Goal: Task Accomplishment & Management: Complete application form

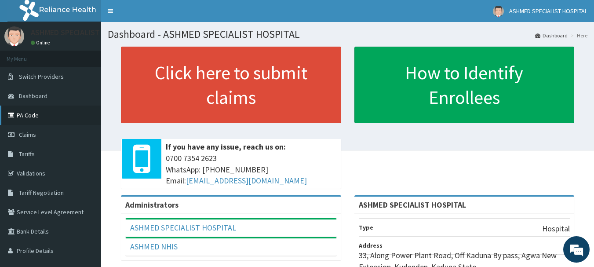
click at [22, 116] on link "PA Code" at bounding box center [50, 115] width 101 height 19
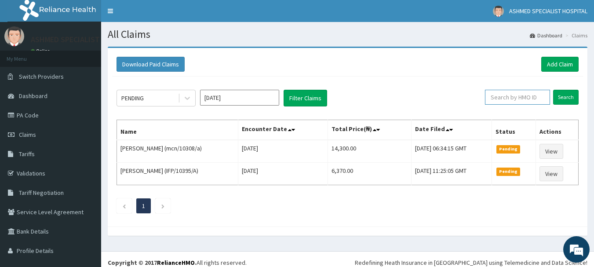
click at [501, 99] on input "text" at bounding box center [517, 97] width 65 height 15
type input "pfm/10170/e"
click at [558, 96] on input "Search" at bounding box center [567, 97] width 26 height 15
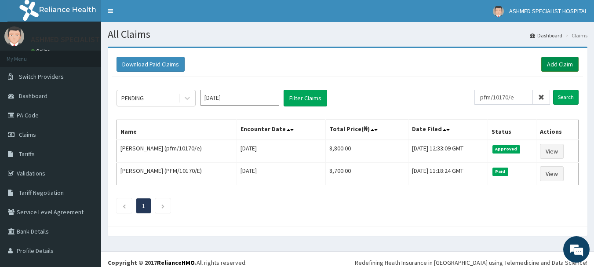
click at [549, 67] on link "Add Claim" at bounding box center [560, 64] width 37 height 15
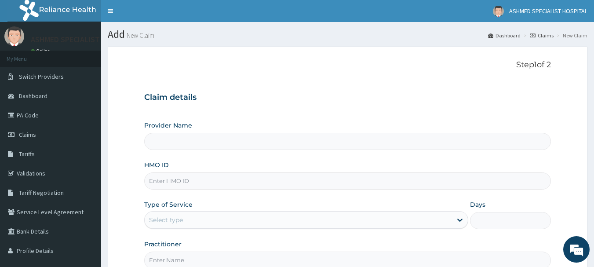
type input "ASHMED SPECIALIST HOSPITAL"
click at [167, 180] on input "HMO ID" at bounding box center [347, 180] width 407 height 17
paste input "ifp/10057/a"
type input "ifp/10057/a"
click at [155, 222] on div "Select type" at bounding box center [166, 220] width 34 height 9
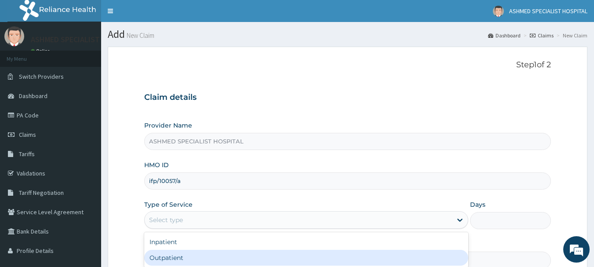
click at [154, 254] on div "Outpatient" at bounding box center [306, 258] width 324 height 16
type input "1"
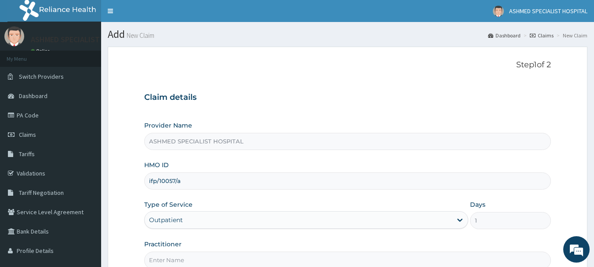
scroll to position [95, 0]
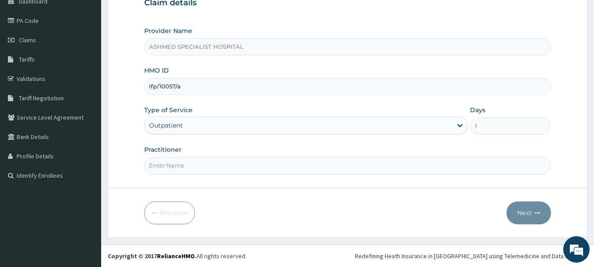
click at [172, 168] on input "Practitioner" at bounding box center [347, 165] width 407 height 17
type input "[PERSON_NAME] ODESA"
click at [522, 206] on button "Next" at bounding box center [529, 213] width 44 height 23
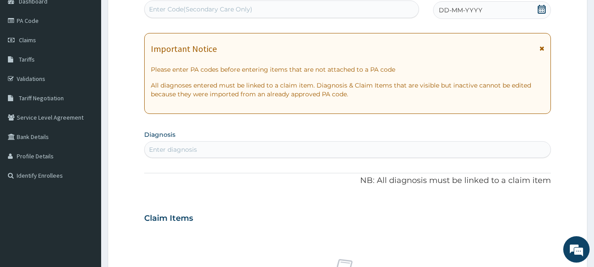
click at [251, 3] on div "Enter Code(Secondary Care Only)" at bounding box center [282, 9] width 275 height 14
paste input "PA/0253BC"
type input "PA/0253BC"
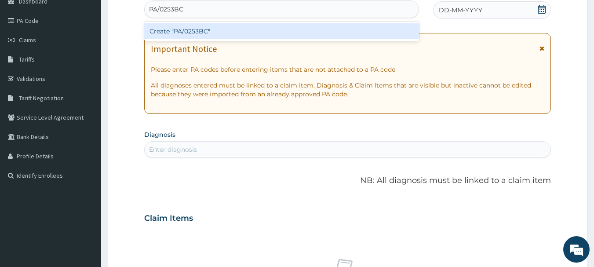
click at [229, 26] on div "Create "PA/0253BC"" at bounding box center [281, 31] width 275 height 16
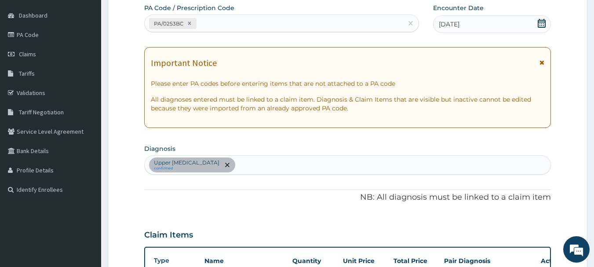
scroll to position [80, 0]
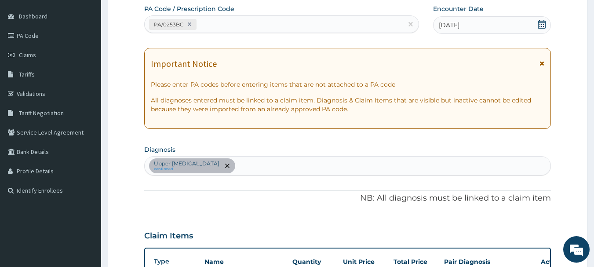
click at [272, 28] on div "PA/0253BC" at bounding box center [274, 24] width 259 height 15
paste input "PA/982769"
type input "PA/982769"
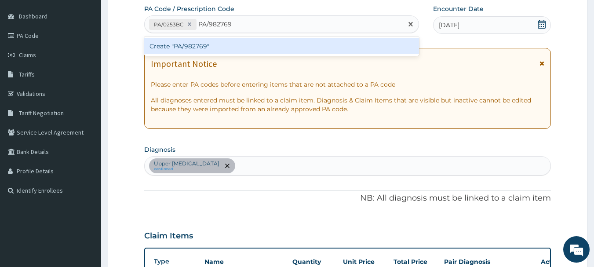
click at [231, 46] on div "Create "PA/982769"" at bounding box center [281, 46] width 275 height 16
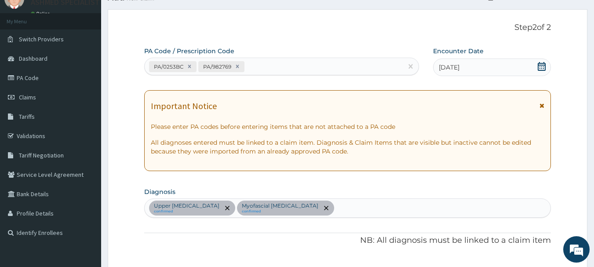
scroll to position [34, 0]
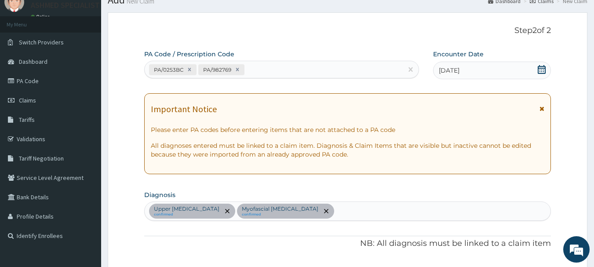
click at [260, 68] on div "PA/0253BC PA/982769" at bounding box center [274, 69] width 259 height 15
paste input "PA/0253BC"
type input "P"
paste input "PA/0253BC"
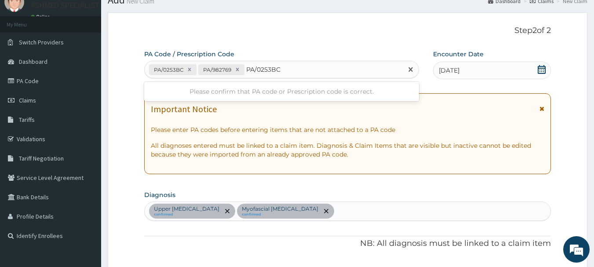
type input "PA/0253BC"
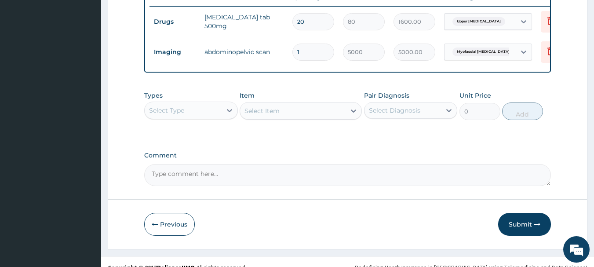
scroll to position [350, 0]
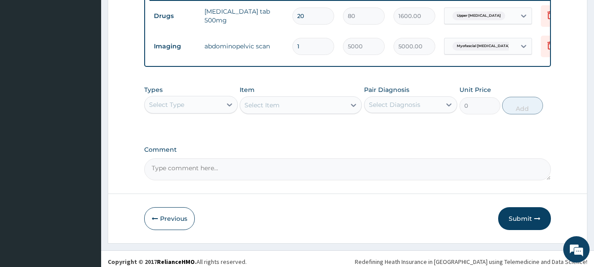
click at [219, 112] on div "Select Type" at bounding box center [183, 105] width 77 height 14
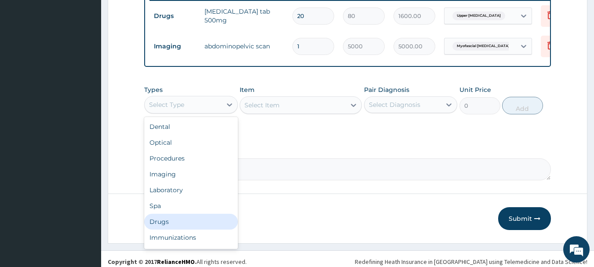
click at [165, 226] on div "Drugs" at bounding box center [191, 222] width 94 height 16
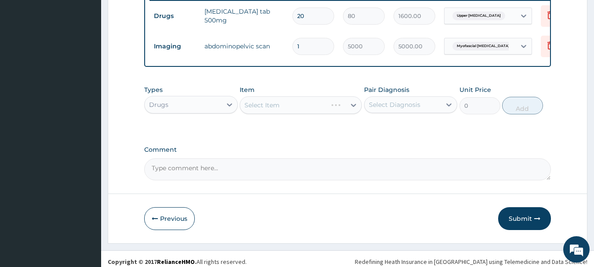
click at [322, 112] on div "Select Item" at bounding box center [301, 105] width 122 height 18
click at [289, 99] on div "Item Select Item" at bounding box center [301, 99] width 122 height 29
click at [291, 110] on div "Select Item" at bounding box center [293, 105] width 106 height 14
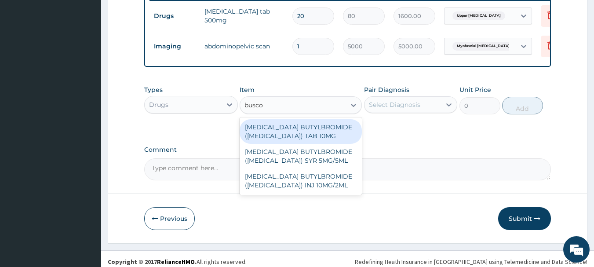
type input "buscop"
click at [292, 137] on div "HYOSCINE BUTYLBROMIDE (BUSCOPAN) TAB 10MG" at bounding box center [301, 131] width 122 height 25
type input "20"
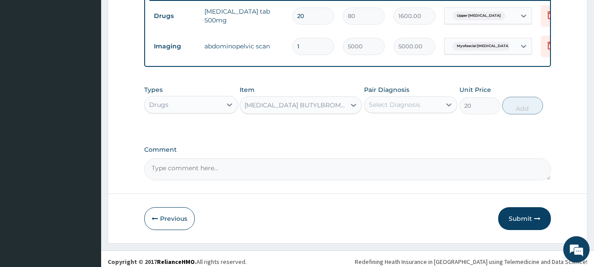
click at [422, 107] on div "Select Diagnosis" at bounding box center [403, 105] width 77 height 14
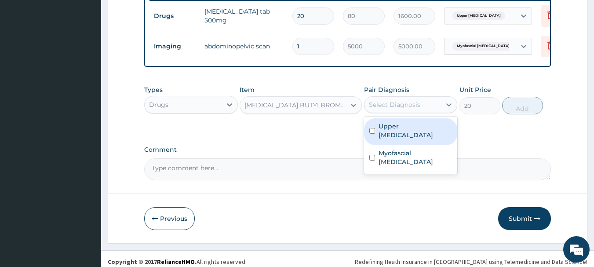
click at [406, 139] on label "Upper urinary tract infection" at bounding box center [416, 131] width 74 height 18
checkbox input "true"
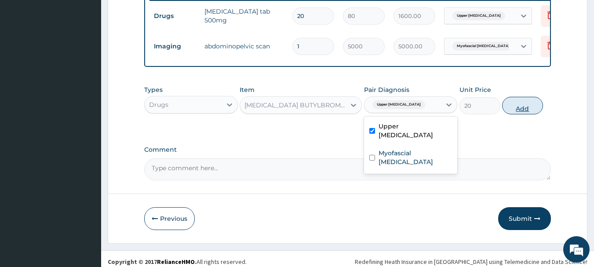
click at [521, 111] on button "Add" at bounding box center [523, 106] width 41 height 18
type input "0"
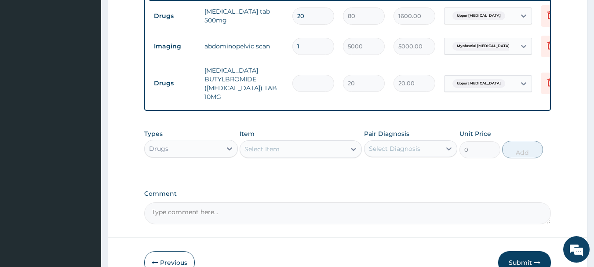
type input "0.00"
type input "6"
type input "120.00"
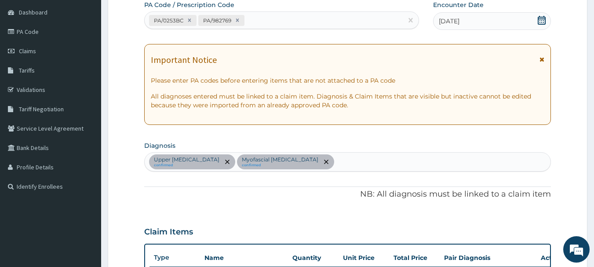
scroll to position [86, 0]
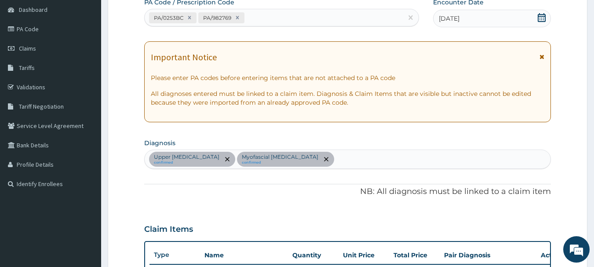
type input "6"
click at [352, 157] on div "Upper urinary tract infection confirmed Myofascial low back pain confirmed" at bounding box center [348, 159] width 407 height 18
type input "abdominal"
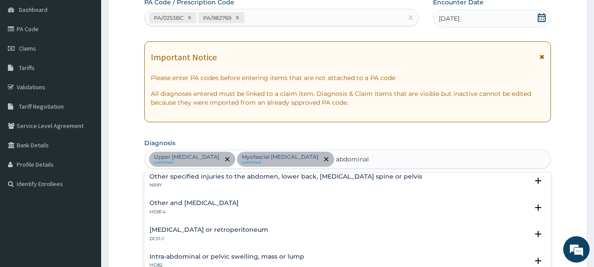
scroll to position [117, 0]
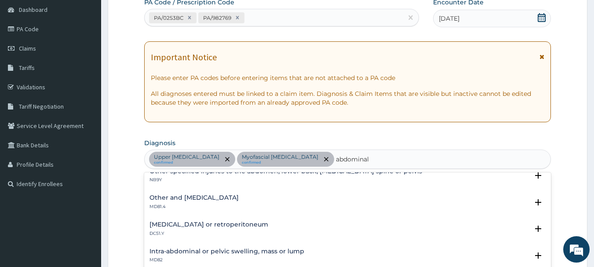
click at [192, 198] on h4 "Other and unspecified abdominal pain" at bounding box center [194, 197] width 89 height 7
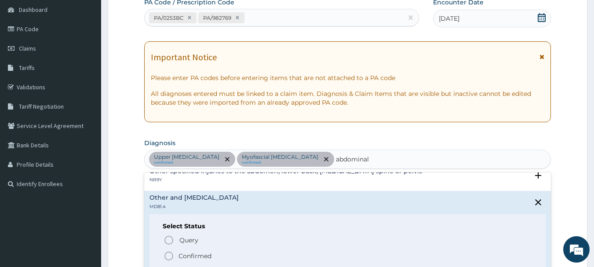
click at [169, 257] on icon "status option filled" at bounding box center [169, 256] width 11 height 11
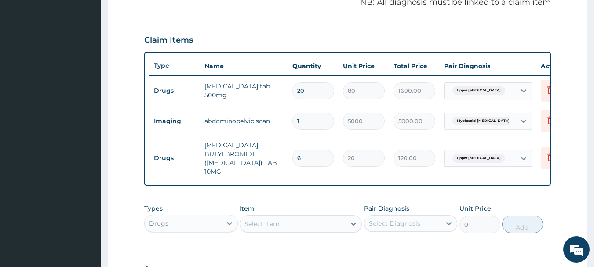
scroll to position [277, 0]
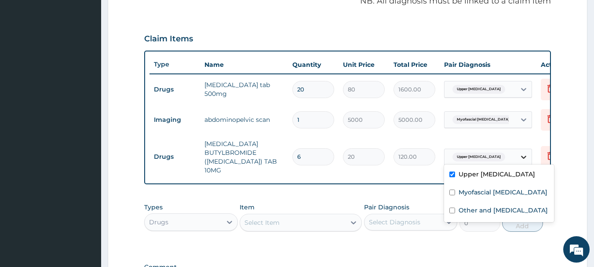
click at [525, 156] on icon at bounding box center [523, 157] width 5 height 3
click at [462, 177] on label "Upper urinary tract infection" at bounding box center [497, 174] width 77 height 9
checkbox input "false"
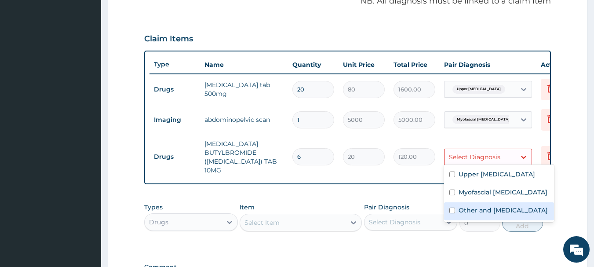
click at [467, 215] on label "Other and unspecified abdominal pain" at bounding box center [503, 210] width 89 height 9
checkbox input "true"
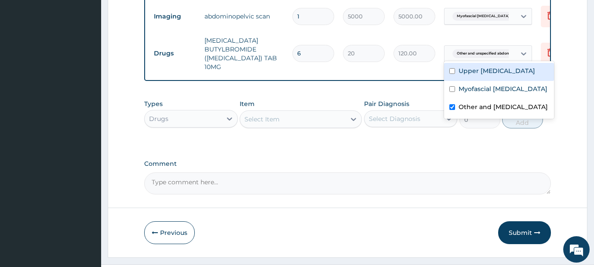
scroll to position [398, 0]
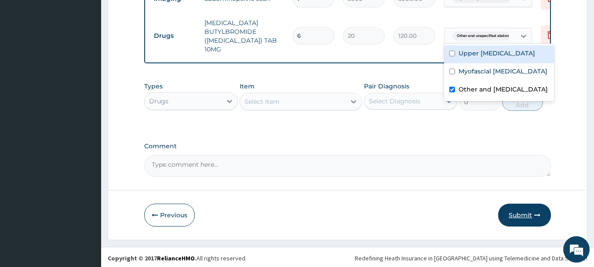
click at [517, 214] on button "Submit" at bounding box center [525, 215] width 53 height 23
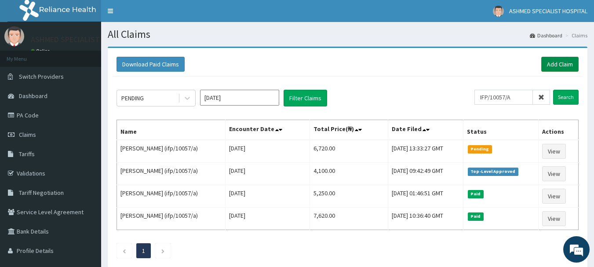
click at [553, 62] on link "Add Claim" at bounding box center [560, 64] width 37 height 15
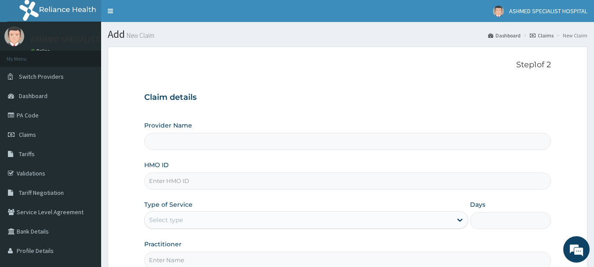
type input "ASHMED SPECIALIST HOSPITAL"
click at [205, 179] on input "HMO ID" at bounding box center [347, 180] width 407 height 17
paste input "ifm/10168/a"
type input "ifm/10168/a"
click at [161, 222] on div "Select type" at bounding box center [166, 220] width 34 height 9
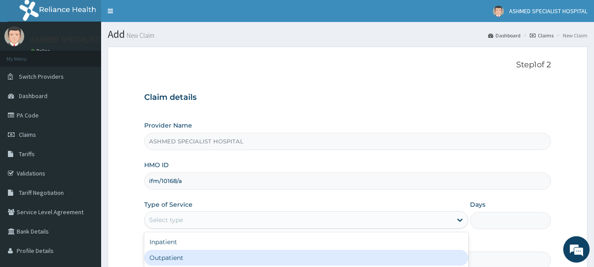
click at [162, 256] on div "Outpatient" at bounding box center [306, 258] width 324 height 16
type input "1"
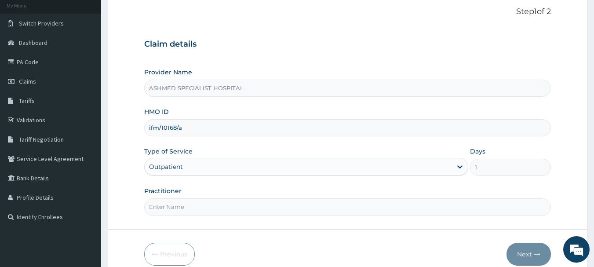
scroll to position [95, 0]
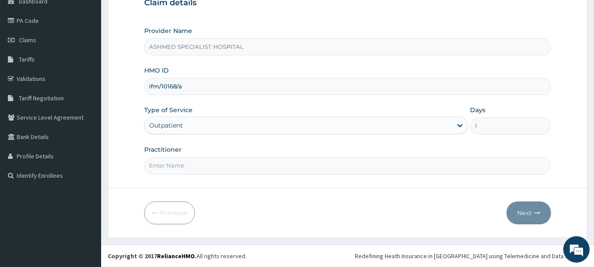
click at [204, 161] on input "Practitioner" at bounding box center [347, 165] width 407 height 17
type input "[PERSON_NAME] ODESA"
click at [523, 208] on button "Next" at bounding box center [529, 213] width 44 height 23
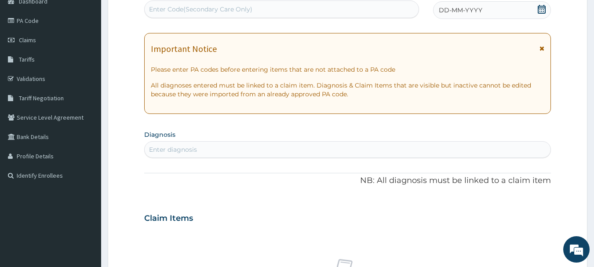
click at [205, 8] on div "Enter Code(Secondary Care Only)" at bounding box center [200, 9] width 103 height 9
paste input "PA/A977B1"
type input "PA/A977B1"
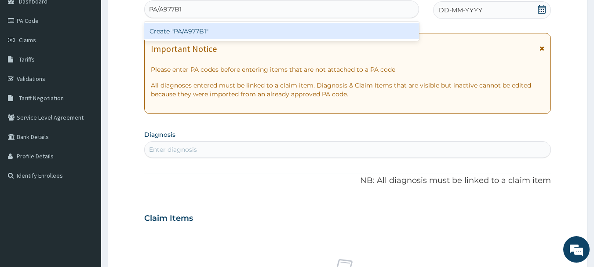
click at [199, 30] on div "Create "PA/A977B1"" at bounding box center [281, 31] width 275 height 16
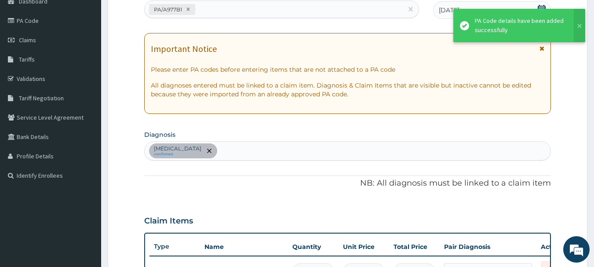
scroll to position [263, 0]
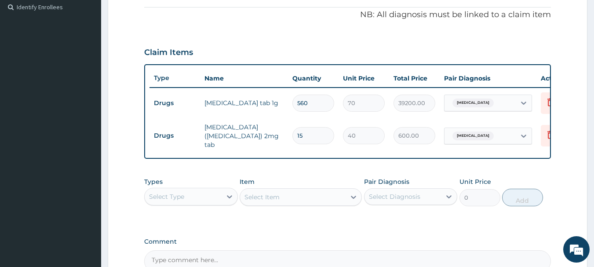
click at [301, 102] on input "560" at bounding box center [314, 103] width 42 height 17
type input "60"
type input "4200.00"
click at [308, 104] on input "60" at bounding box center [314, 103] width 42 height 17
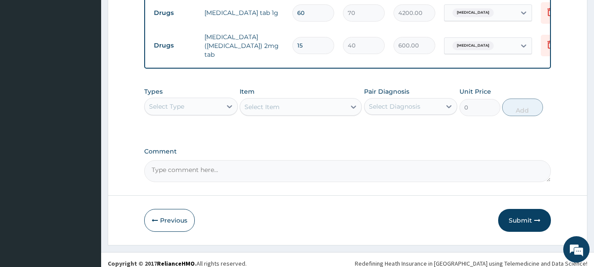
scroll to position [363, 0]
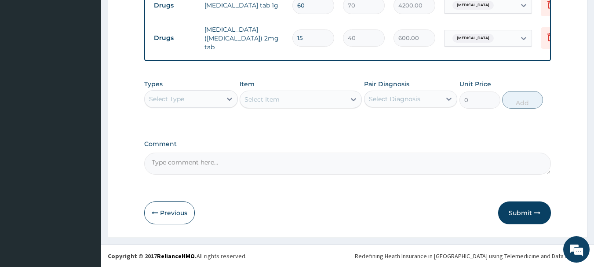
type input "6"
type input "420.00"
type input "0.00"
type input "3"
type input "210.00"
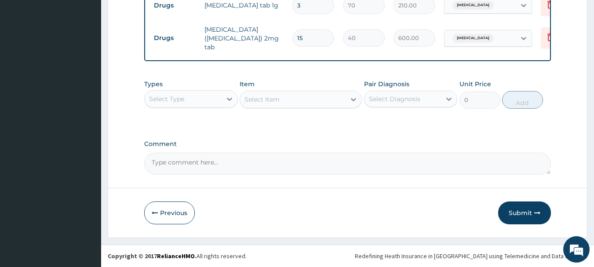
type input "30"
type input "2100.00"
type input "30"
click at [517, 210] on button "Submit" at bounding box center [525, 213] width 53 height 23
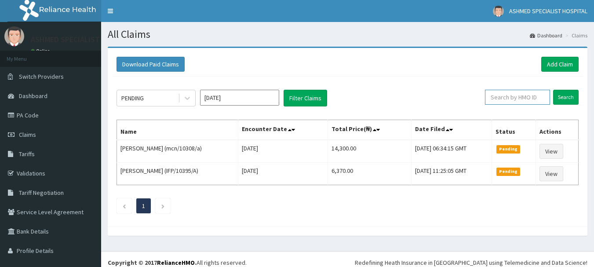
click at [503, 100] on input "text" at bounding box center [517, 97] width 65 height 15
paste input "ifm/10168/a"
type input "ifm/10168/a"
click at [559, 94] on input "Search" at bounding box center [567, 97] width 26 height 15
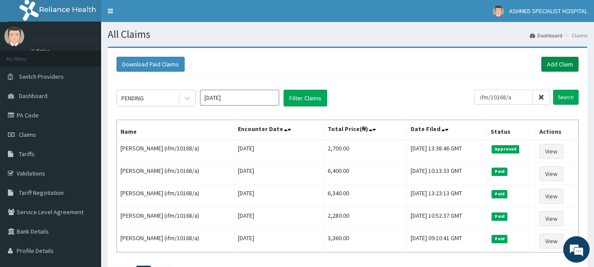
click at [549, 63] on link "Add Claim" at bounding box center [560, 64] width 37 height 15
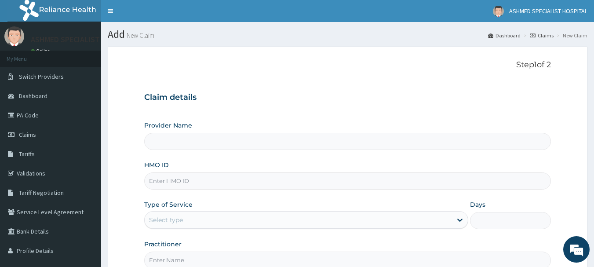
type input "ASHMED SPECIALIST HOSPITAL"
click at [176, 182] on input "HMO ID" at bounding box center [347, 180] width 407 height 17
paste input "npm/10167/a"
type input "npm/10167/a"
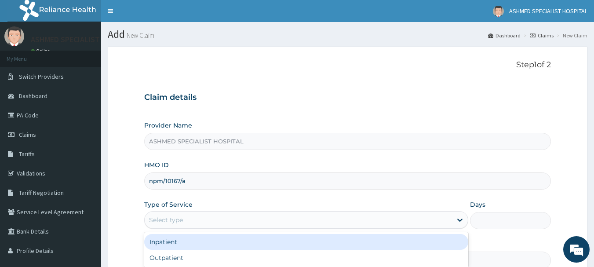
click at [157, 218] on div "Select type" at bounding box center [166, 220] width 34 height 9
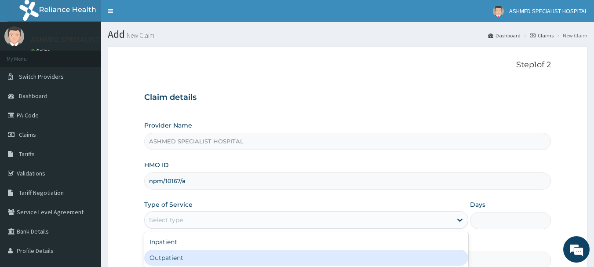
click at [154, 256] on div "Outpatient" at bounding box center [306, 258] width 324 height 16
type input "1"
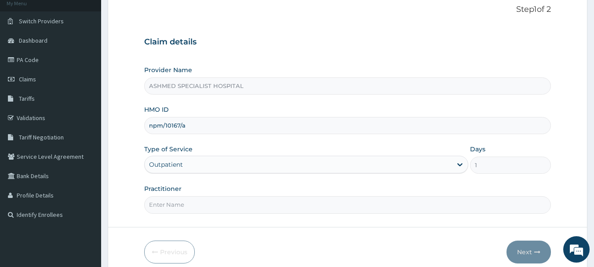
scroll to position [95, 0]
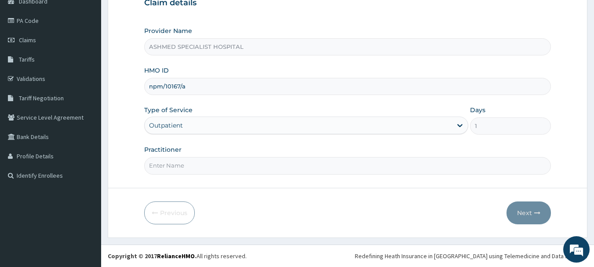
click at [169, 161] on input "Practitioner" at bounding box center [347, 165] width 407 height 17
type input "DR. THOMPSON ODESA"
click at [527, 217] on button "Next" at bounding box center [529, 213] width 44 height 23
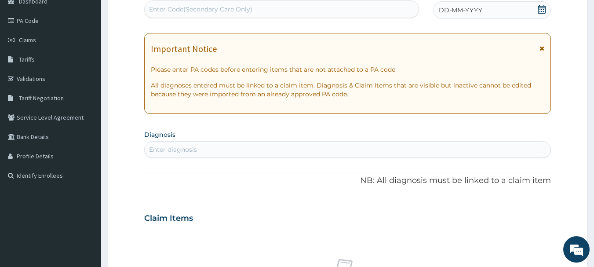
click at [325, 5] on div "Enter Code(Secondary Care Only)" at bounding box center [282, 9] width 275 height 14
paste input "PA/330A12"
type input "PA/330A12"
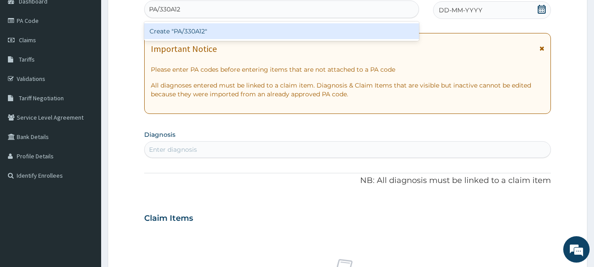
click at [227, 35] on div "Create "PA/330A12"" at bounding box center [281, 31] width 275 height 16
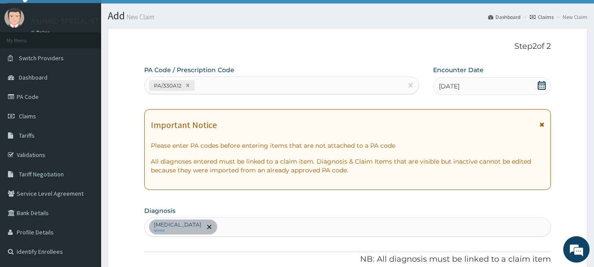
scroll to position [17, 0]
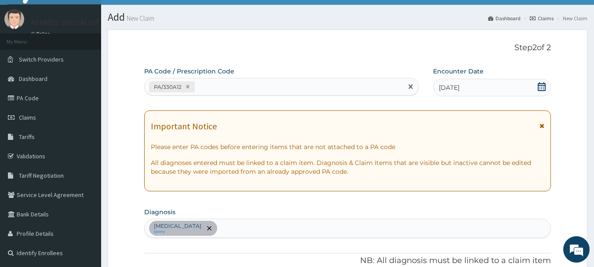
click at [254, 84] on div "PA/330A12" at bounding box center [274, 87] width 259 height 15
paste input "PA/A17CA7"
type input "PA/A17CA7"
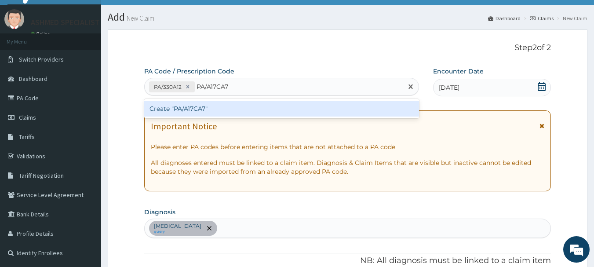
click at [218, 105] on div "Create "PA/A17CA7"" at bounding box center [281, 109] width 275 height 16
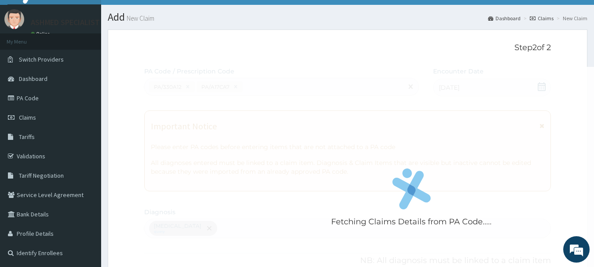
scroll to position [324, 0]
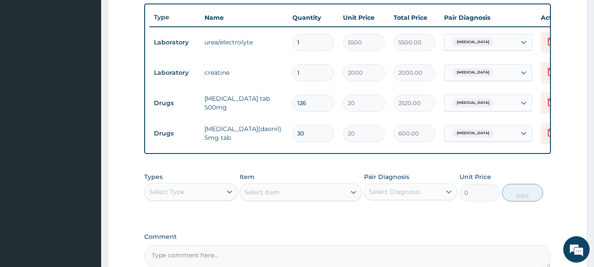
click at [309, 105] on input "126" at bounding box center [314, 103] width 42 height 17
type input "12"
type input "240.00"
type input "1"
type input "20.00"
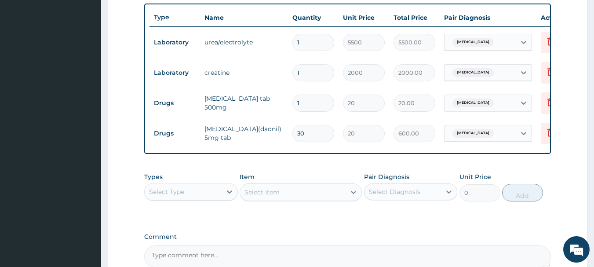
type input "0.00"
type input "6"
type input "120.00"
type input "60"
type input "1200.00"
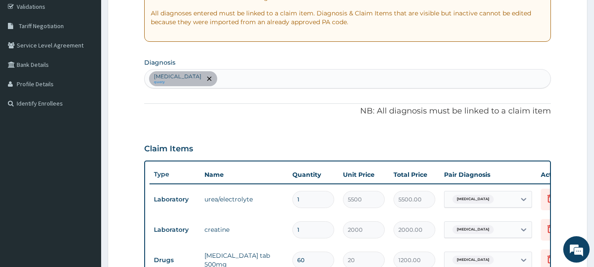
scroll to position [163, 0]
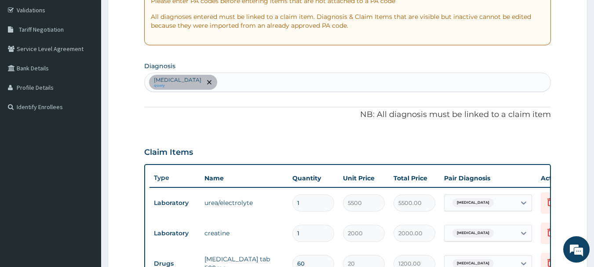
type input "60"
click at [403, 80] on div "Diabetic peripheral neuropathy query" at bounding box center [348, 82] width 407 height 18
type input "malaria"
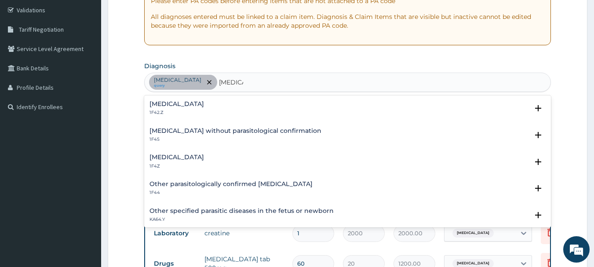
click at [181, 158] on h4 "Malaria, unspecified" at bounding box center [177, 157] width 55 height 7
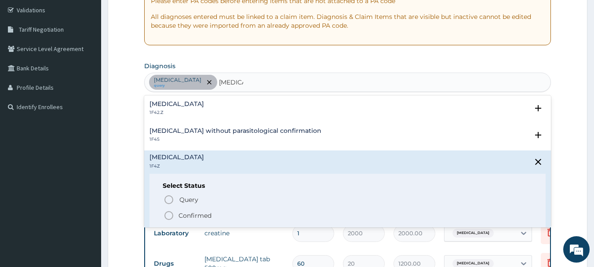
click at [174, 214] on icon "status option filled" at bounding box center [169, 215] width 11 height 11
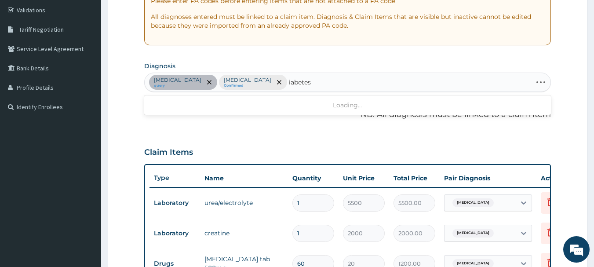
type input "diabetes"
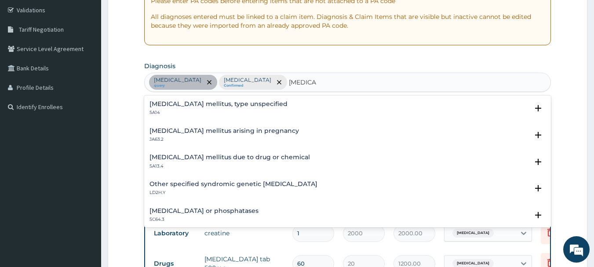
click at [192, 104] on h4 "Diabetes mellitus, type unspecified" at bounding box center [219, 104] width 138 height 7
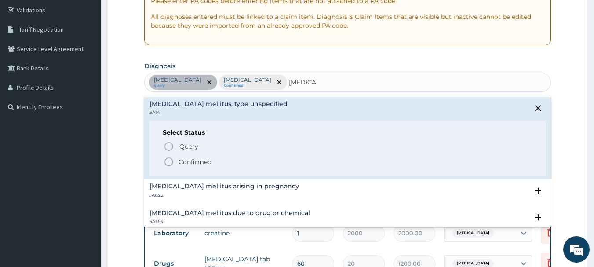
click at [169, 162] on icon "status option filled" at bounding box center [169, 162] width 11 height 11
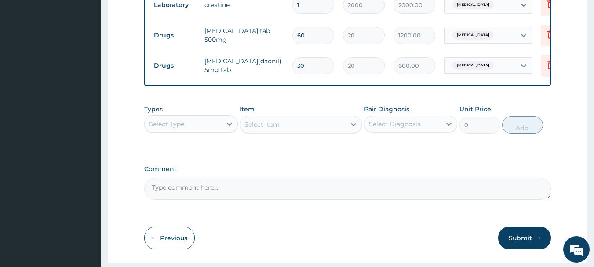
scroll to position [407, 0]
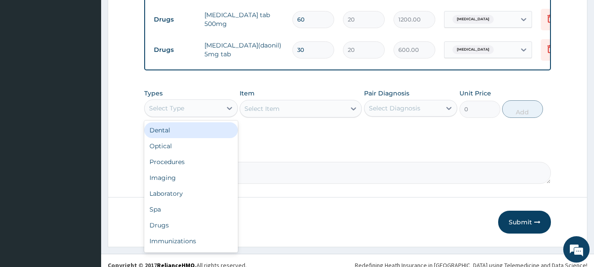
click at [207, 114] on div "Select Type" at bounding box center [183, 108] width 77 height 14
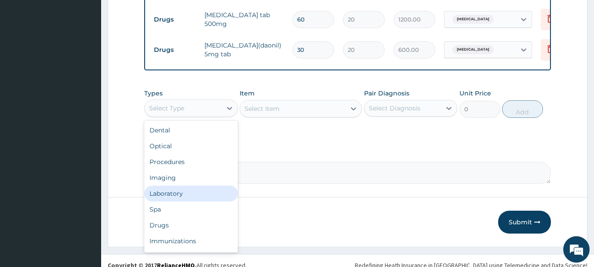
click at [176, 197] on div "Laboratory" at bounding box center [191, 194] width 94 height 16
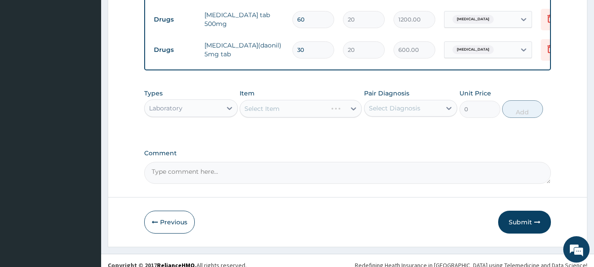
click at [334, 114] on div "Select Item" at bounding box center [301, 109] width 122 height 18
click at [319, 115] on div "Select Item" at bounding box center [293, 109] width 106 height 14
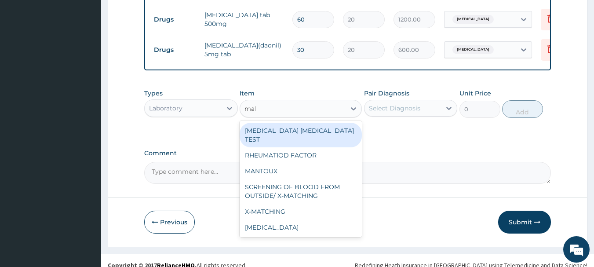
type input "mala"
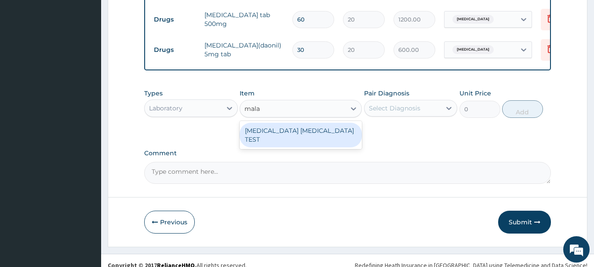
click at [304, 137] on div "MALARIA PARASITE TEST" at bounding box center [301, 135] width 122 height 25
type input "1000"
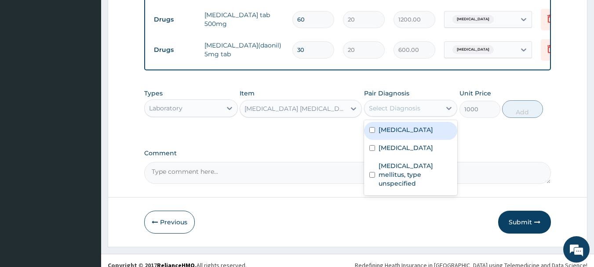
click at [378, 115] on div "Select Diagnosis" at bounding box center [403, 108] width 77 height 14
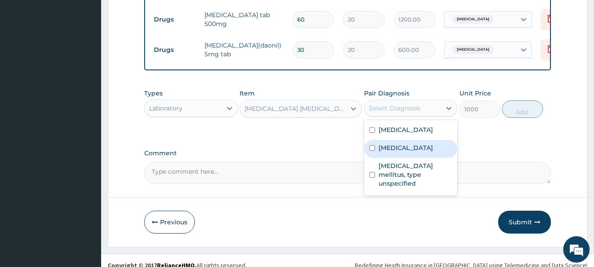
click at [378, 158] on div "Malaria, unspecified" at bounding box center [411, 149] width 94 height 18
checkbox input "true"
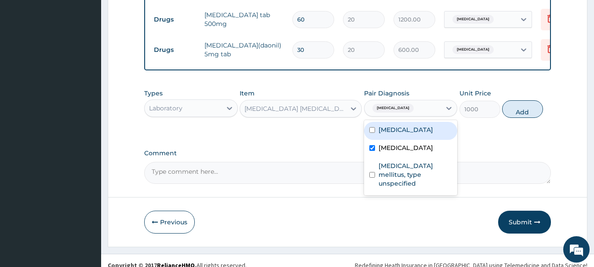
click at [516, 115] on button "Add" at bounding box center [523, 109] width 41 height 18
type input "0"
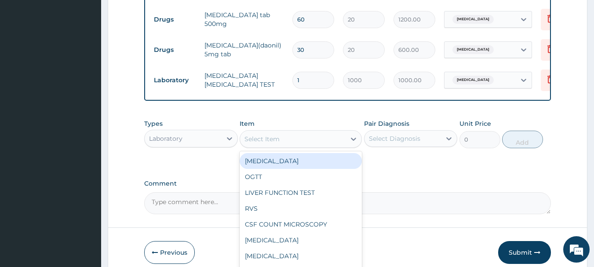
click at [299, 146] on div "Select Item" at bounding box center [293, 139] width 106 height 14
type input "fbs"
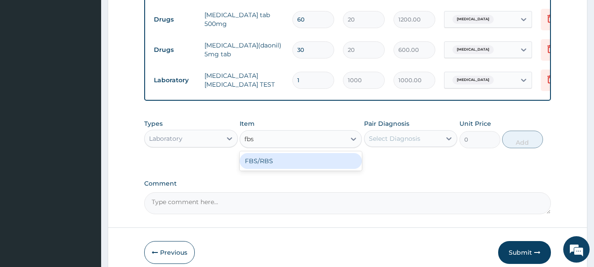
click at [290, 165] on div "FBS/RBS" at bounding box center [301, 161] width 122 height 16
type input "1000"
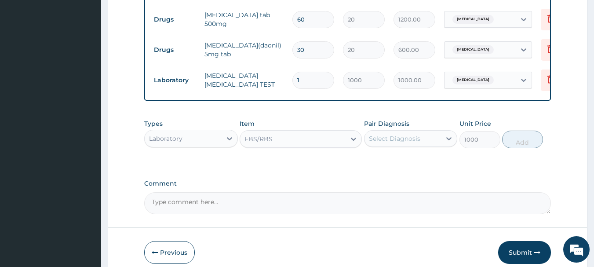
click at [394, 137] on div "Pair Diagnosis Select Diagnosis" at bounding box center [411, 133] width 94 height 29
click at [394, 140] on div "Select Diagnosis" at bounding box center [394, 138] width 51 height 9
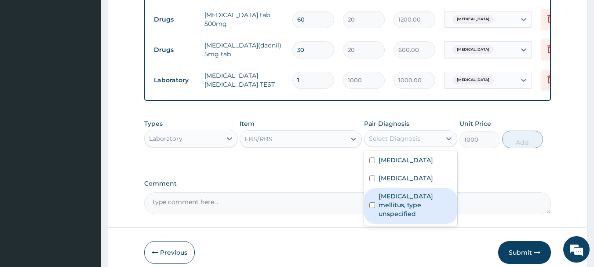
click at [379, 216] on label "Diabetes mellitus, type unspecified" at bounding box center [416, 205] width 74 height 26
checkbox input "true"
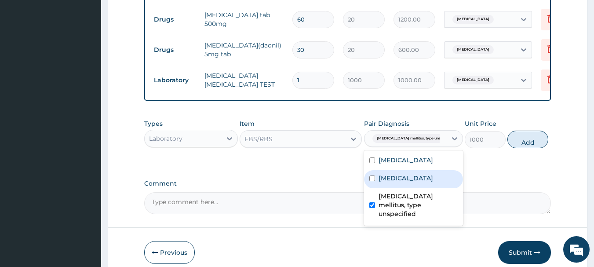
click at [516, 148] on button "Add" at bounding box center [528, 140] width 41 height 18
type input "0"
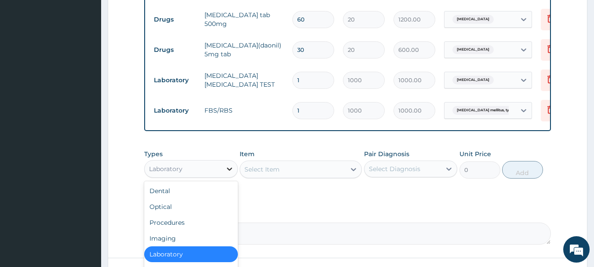
click at [227, 173] on icon at bounding box center [229, 169] width 9 height 9
type input "dr"
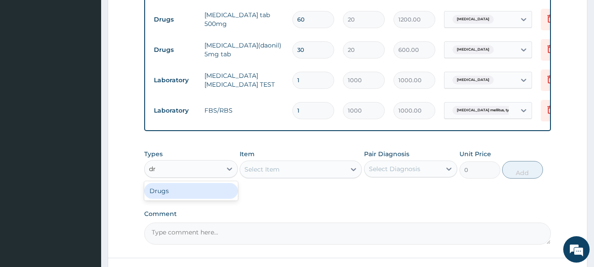
click at [186, 199] on div "Drugs" at bounding box center [191, 191] width 94 height 16
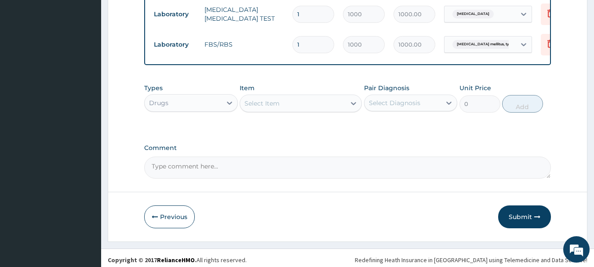
scroll to position [484, 0]
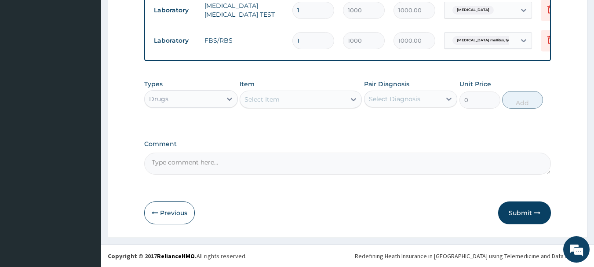
click at [339, 103] on div "Select Item" at bounding box center [293, 99] width 106 height 14
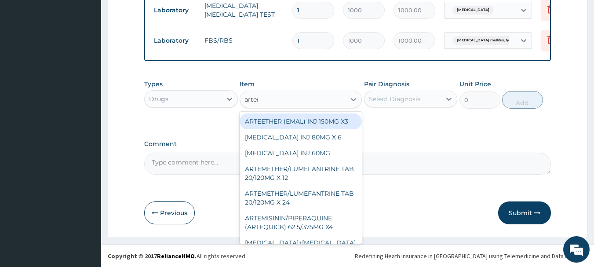
type input "arteme"
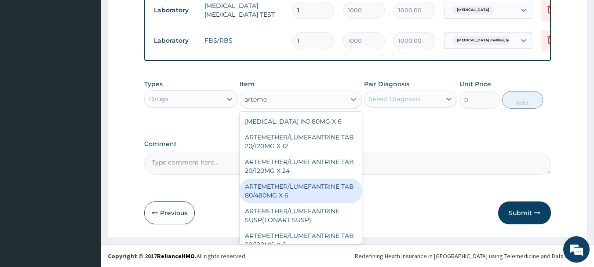
click at [274, 193] on div "ARTEMETHER/LUMEFANTRINE TAB 80/480MG X 6" at bounding box center [301, 191] width 122 height 25
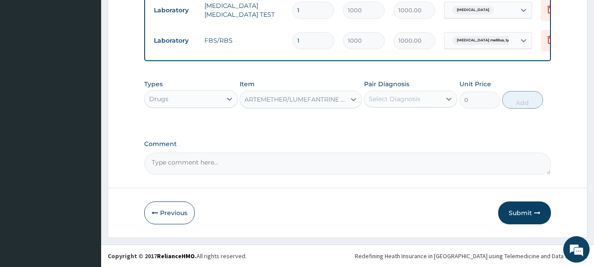
type input "700"
click at [395, 99] on div "Select Diagnosis" at bounding box center [394, 99] width 51 height 9
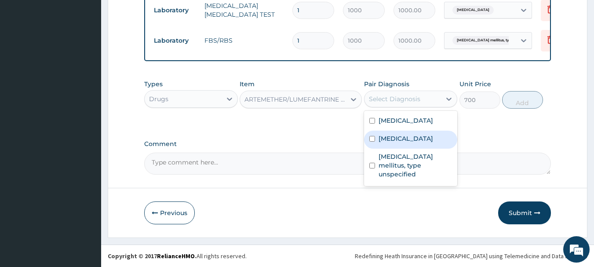
click at [389, 149] on div "Malaria, unspecified" at bounding box center [411, 140] width 94 height 18
checkbox input "true"
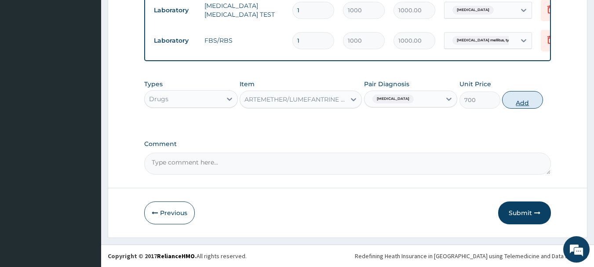
click at [521, 103] on button "Add" at bounding box center [523, 100] width 41 height 18
type input "0"
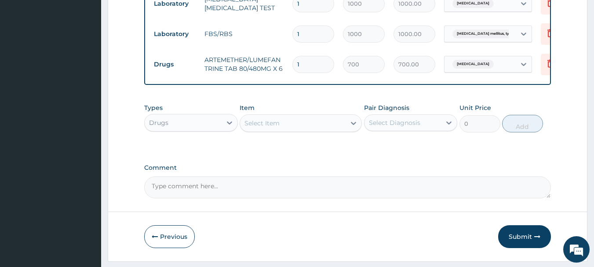
scroll to position [514, 0]
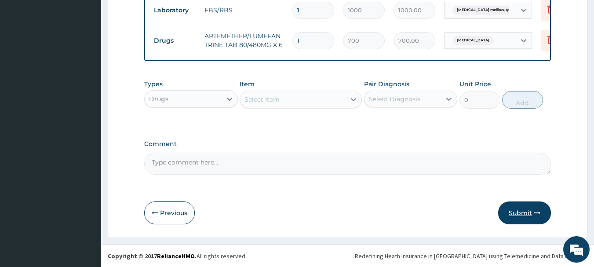
click at [513, 207] on button "Submit" at bounding box center [525, 213] width 53 height 23
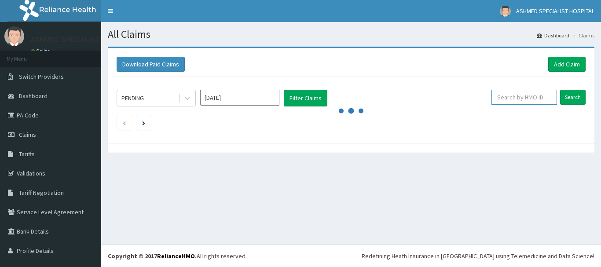
drag, startPoint x: 521, startPoint y: 90, endPoint x: 515, endPoint y: 95, distance: 7.8
click at [517, 93] on input "text" at bounding box center [525, 97] width 66 height 15
click at [503, 100] on input "text" at bounding box center [525, 97] width 66 height 15
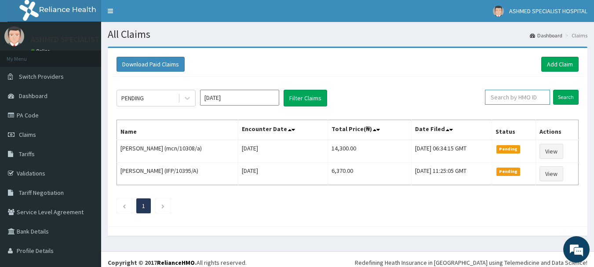
click at [499, 97] on input "text" at bounding box center [517, 97] width 65 height 15
paste input "PA/A17CA7"
type input "P"
paste input "npm/10167/a"
click at [559, 99] on input "Search" at bounding box center [567, 97] width 26 height 15
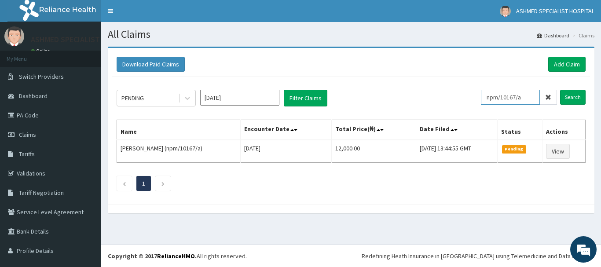
drag, startPoint x: 524, startPoint y: 99, endPoint x: 419, endPoint y: 104, distance: 104.9
click at [419, 104] on div "PENDING [DATE] Filter Claims npm/10167/a Search" at bounding box center [351, 98] width 469 height 17
type input "ifp/10044/b"
click at [571, 99] on input "Search" at bounding box center [573, 97] width 26 height 15
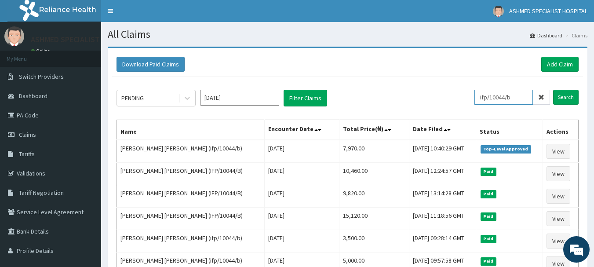
drag, startPoint x: 519, startPoint y: 97, endPoint x: 438, endPoint y: 120, distance: 83.6
click at [438, 120] on div "PENDING [DATE] Filter Claims ifp/10044/b Search Name Encounter Date Total Price…" at bounding box center [347, 239] width 471 height 325
click at [558, 60] on link "Add Claim" at bounding box center [560, 64] width 37 height 15
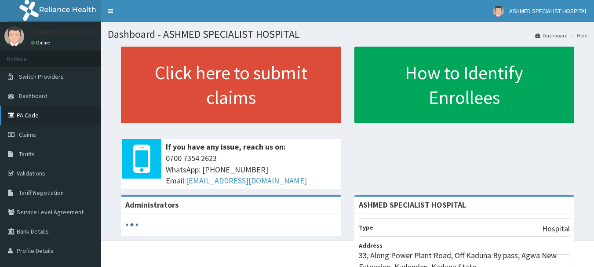
click at [21, 111] on link "PA Code" at bounding box center [50, 115] width 101 height 19
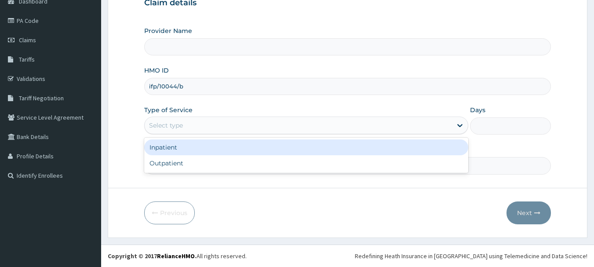
type input "ASHMED SPECIALIST HOSPITAL"
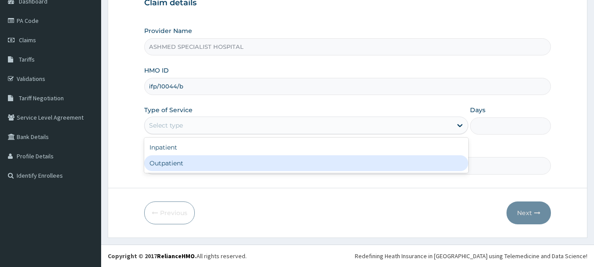
click at [183, 161] on div "Outpatient" at bounding box center [306, 163] width 324 height 16
type input "1"
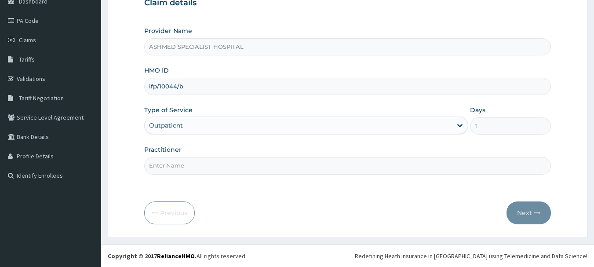
click at [169, 166] on input "Practitioner" at bounding box center [347, 165] width 407 height 17
type input "DR. THOMPSON ODESA"
click at [523, 213] on button "Next" at bounding box center [529, 213] width 44 height 23
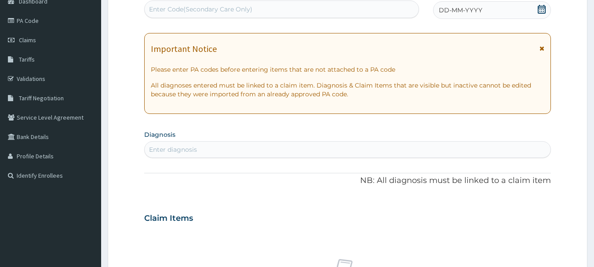
click at [187, 4] on div "Enter Code(Secondary Care Only)" at bounding box center [282, 9] width 275 height 14
paste input "PA/C39908"
type input "PA/C39908"
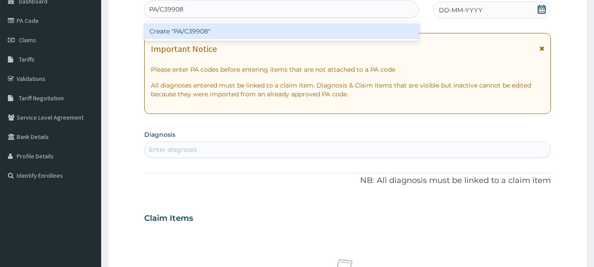
click at [190, 29] on div "Create "PA/C39908"" at bounding box center [281, 31] width 275 height 16
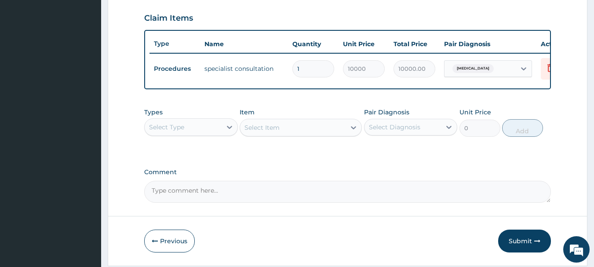
scroll to position [310, 0]
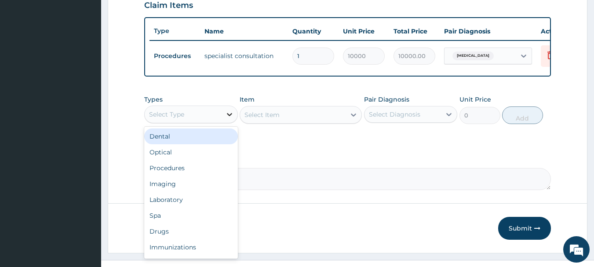
click at [225, 122] on div at bounding box center [230, 114] width 16 height 16
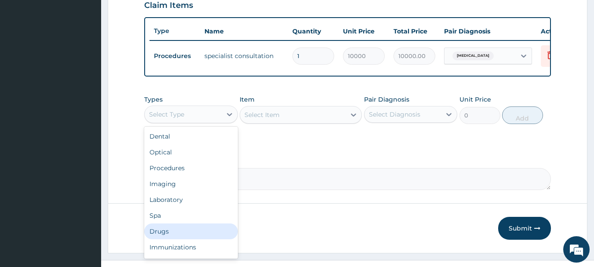
click at [164, 235] on div "Drugs" at bounding box center [191, 232] width 94 height 16
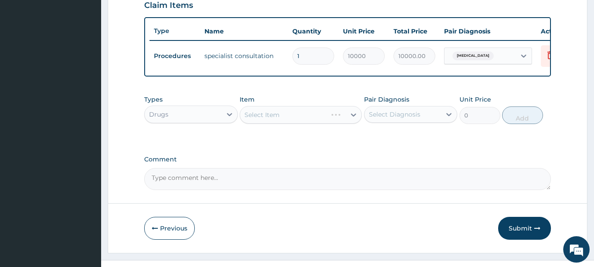
click at [323, 124] on div "Select Item" at bounding box center [301, 115] width 122 height 18
click at [282, 122] on div "Select Item" at bounding box center [293, 115] width 106 height 14
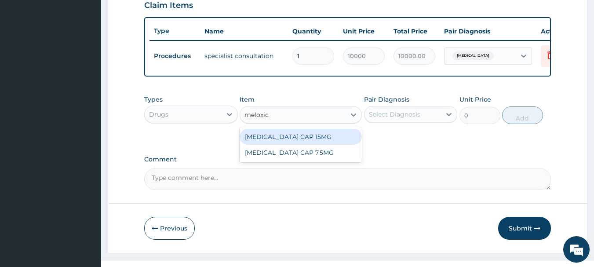
type input "meloxica"
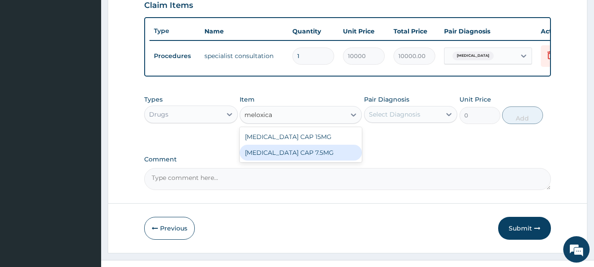
click at [287, 159] on div "MELOXICAM CAP 7.5MG" at bounding box center [301, 153] width 122 height 16
type input "80"
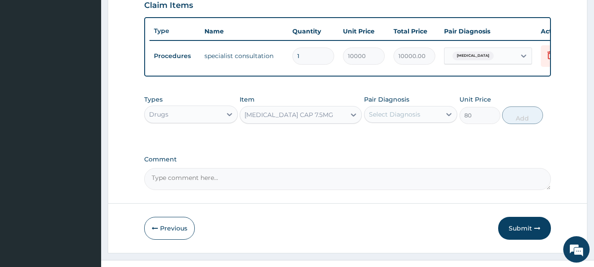
click at [396, 116] on div "Select Diagnosis" at bounding box center [394, 114] width 51 height 9
click at [392, 140] on label "Septic shock" at bounding box center [406, 136] width 55 height 9
checkbox input "true"
click at [521, 124] on button "Add" at bounding box center [523, 115] width 41 height 18
type input "0"
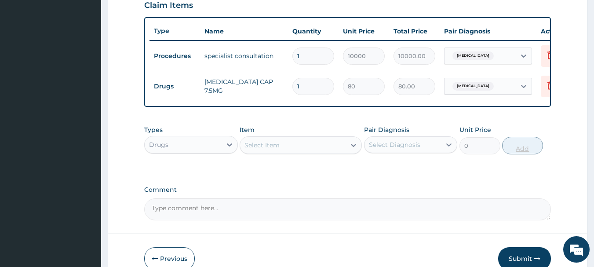
type input "10"
type input "800.00"
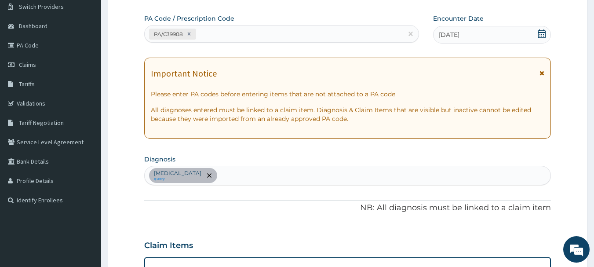
scroll to position [66, 0]
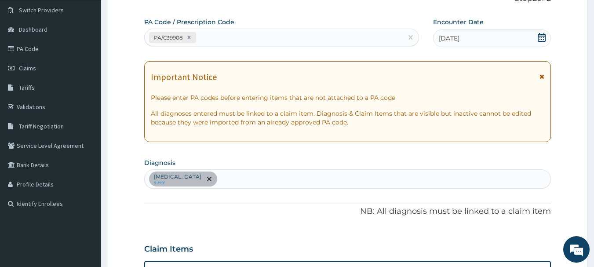
type input "10"
click at [248, 179] on div "Septic shock query" at bounding box center [348, 179] width 407 height 18
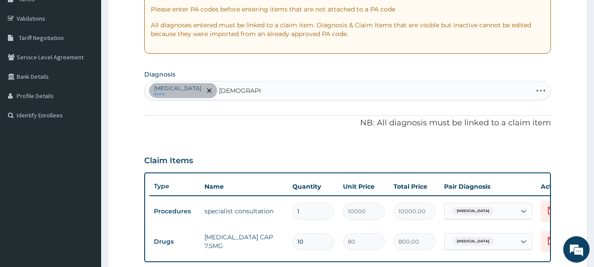
scroll to position [164, 0]
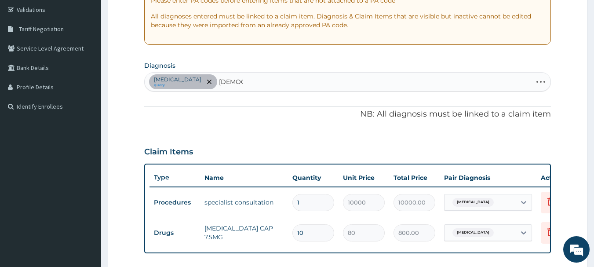
type input "female"
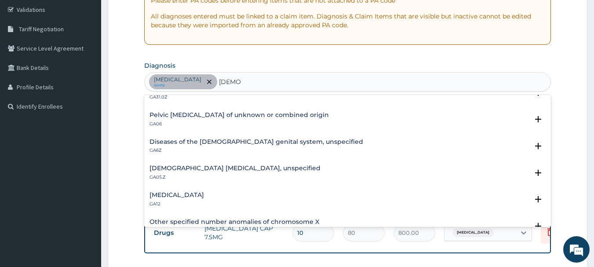
scroll to position [246, 0]
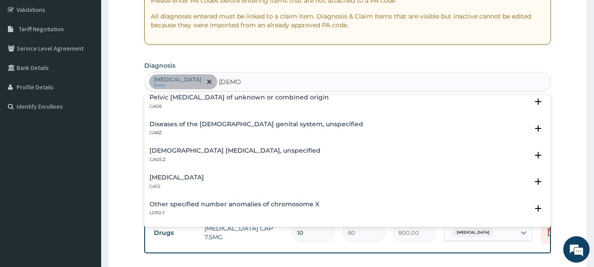
click at [207, 151] on h4 "Female pelvic inflammatory diseases, unspecified" at bounding box center [235, 150] width 171 height 7
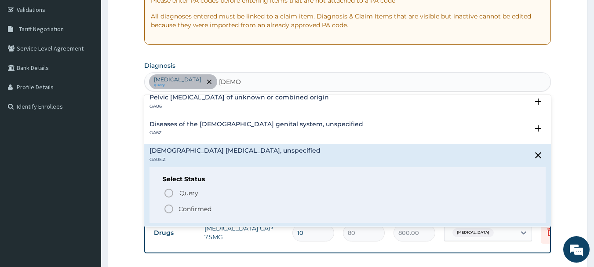
click at [169, 210] on icon "status option filled" at bounding box center [169, 209] width 11 height 11
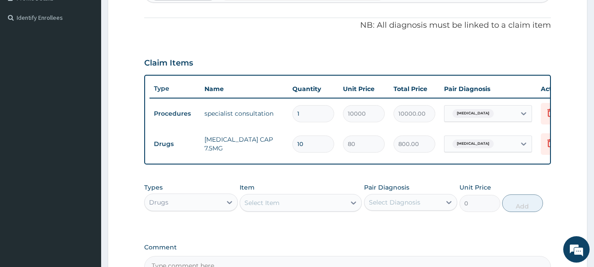
scroll to position [254, 0]
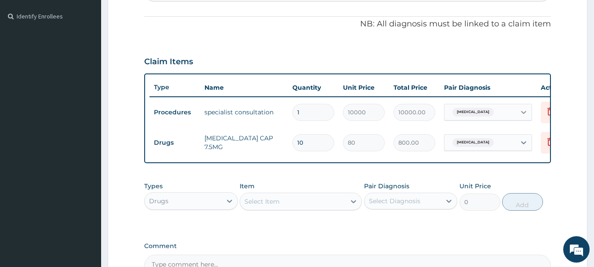
click at [522, 113] on icon at bounding box center [524, 112] width 9 height 9
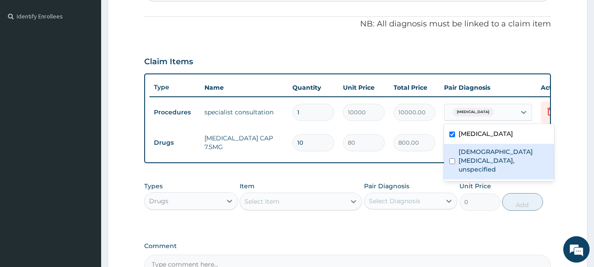
click at [454, 160] on div "Female pelvic inflammatory diseases, unspecified" at bounding box center [499, 162] width 110 height 36
checkbox input "true"
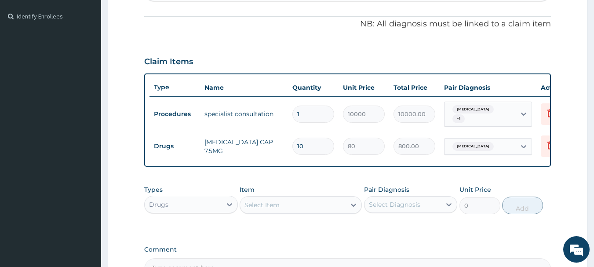
click at [439, 149] on td "800.00" at bounding box center [414, 146] width 51 height 26
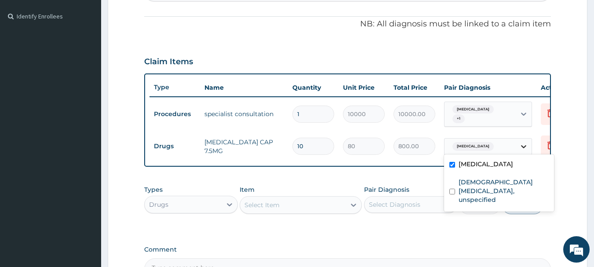
click at [525, 142] on icon at bounding box center [524, 146] width 9 height 9
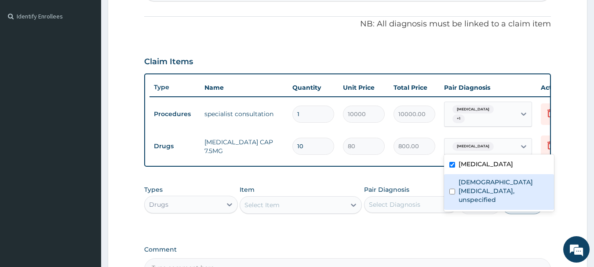
click at [455, 189] on input "checkbox" at bounding box center [453, 192] width 6 height 6
checkbox input "true"
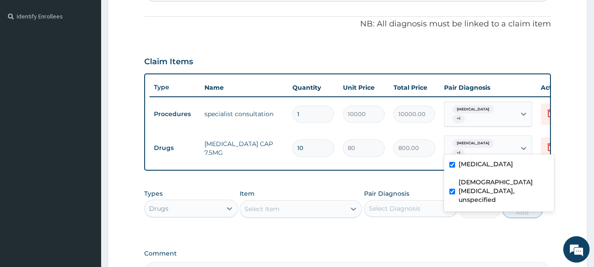
click at [580, 172] on form "Step 2 of 2 PA Code / Prescription Code PA/C39908 Encounter Date 29-03-2025 Imp…" at bounding box center [348, 70] width 480 height 554
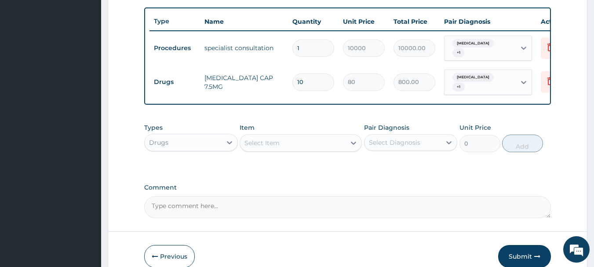
scroll to position [363, 0]
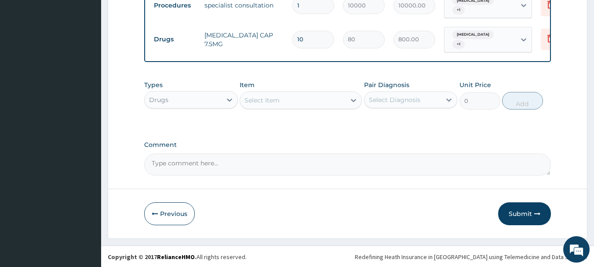
click at [518, 211] on button "Submit" at bounding box center [525, 213] width 53 height 23
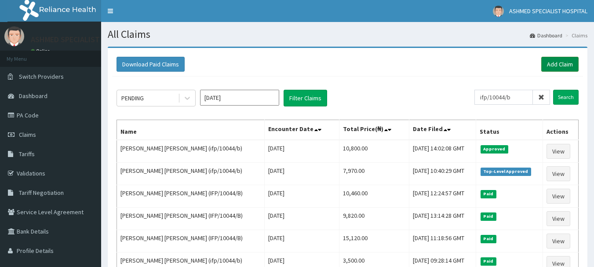
click at [565, 63] on link "Add Claim" at bounding box center [560, 64] width 37 height 15
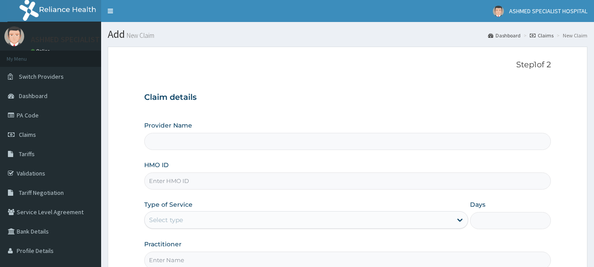
type input "ASHMED SPECIALIST HOSPITAL"
